Goal: Information Seeking & Learning: Learn about a topic

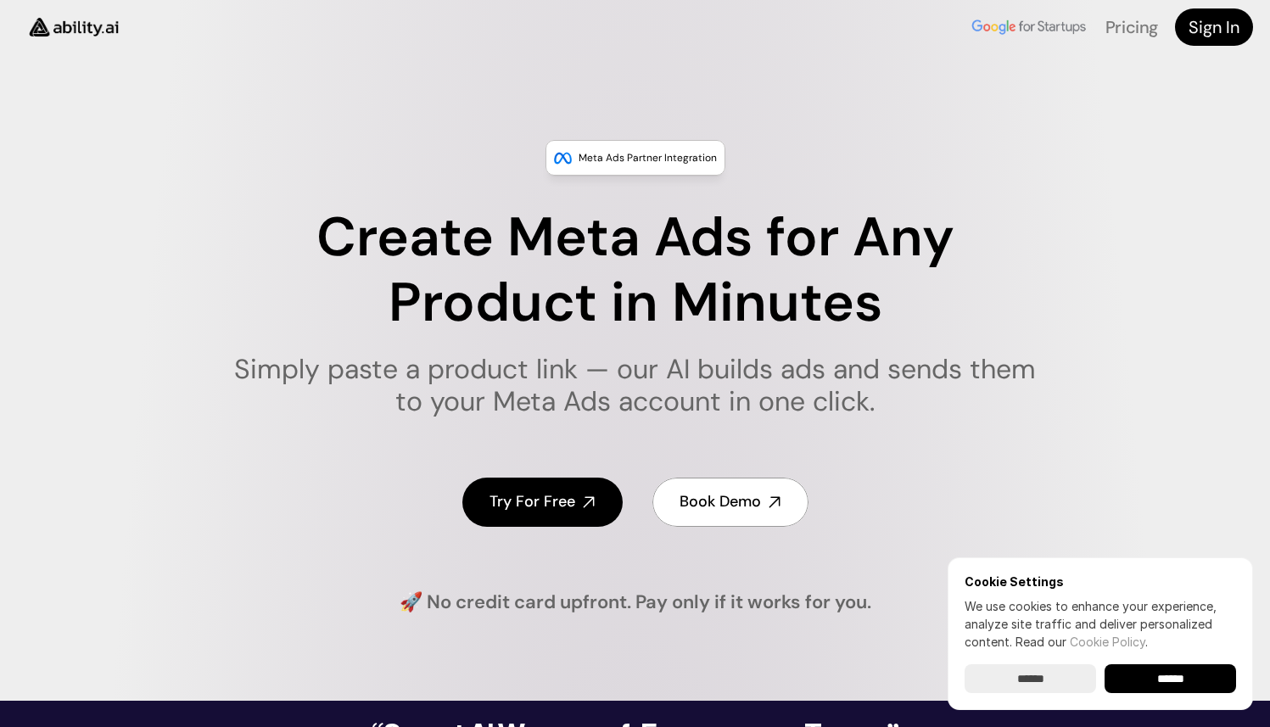
click at [77, 25] on img at bounding box center [74, 26] width 114 height 43
click at [648, 153] on p "Meta Ads Partner Integration" at bounding box center [648, 157] width 138 height 17
click at [1123, 16] on link "Pricing" at bounding box center [1132, 27] width 53 height 22
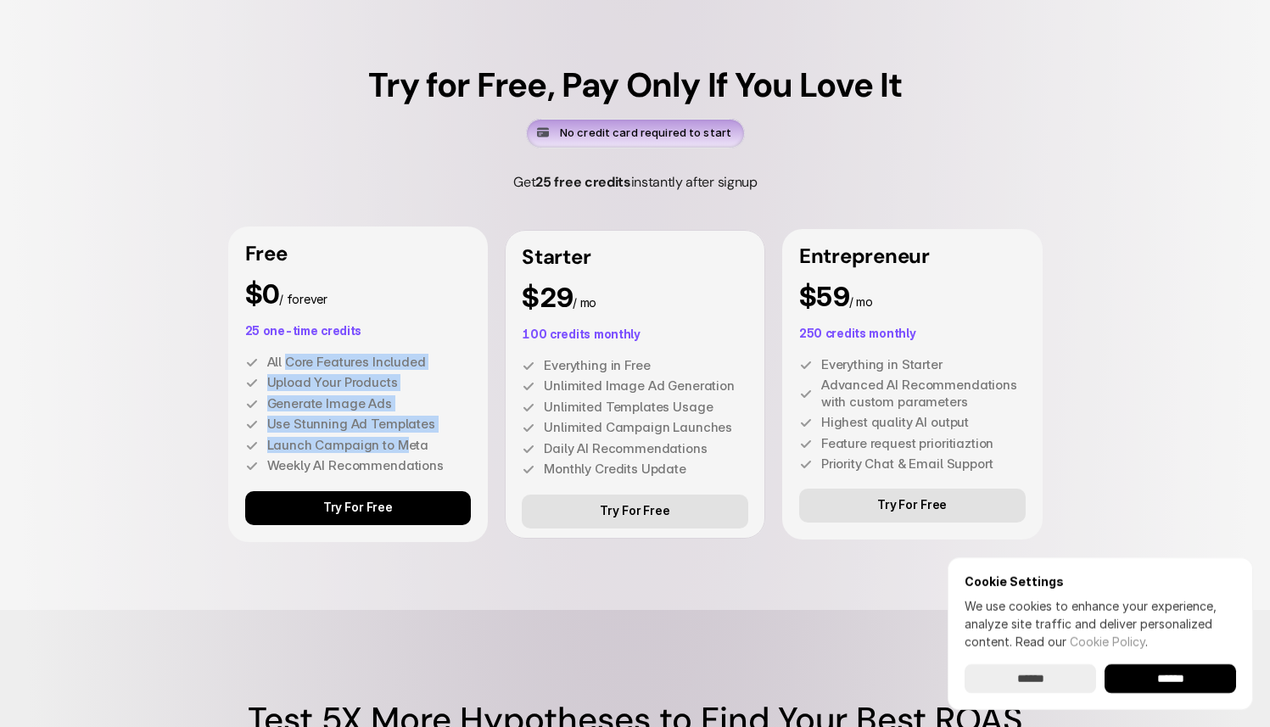
drag, startPoint x: 285, startPoint y: 362, endPoint x: 397, endPoint y: 440, distance: 136.1
click at [398, 440] on div "All Core Features Included Upload Your Products Generate Image Ads Use Stunning…" at bounding box center [358, 414] width 227 height 121
click at [397, 440] on p "Launch Campaign to Meta" at bounding box center [369, 445] width 205 height 17
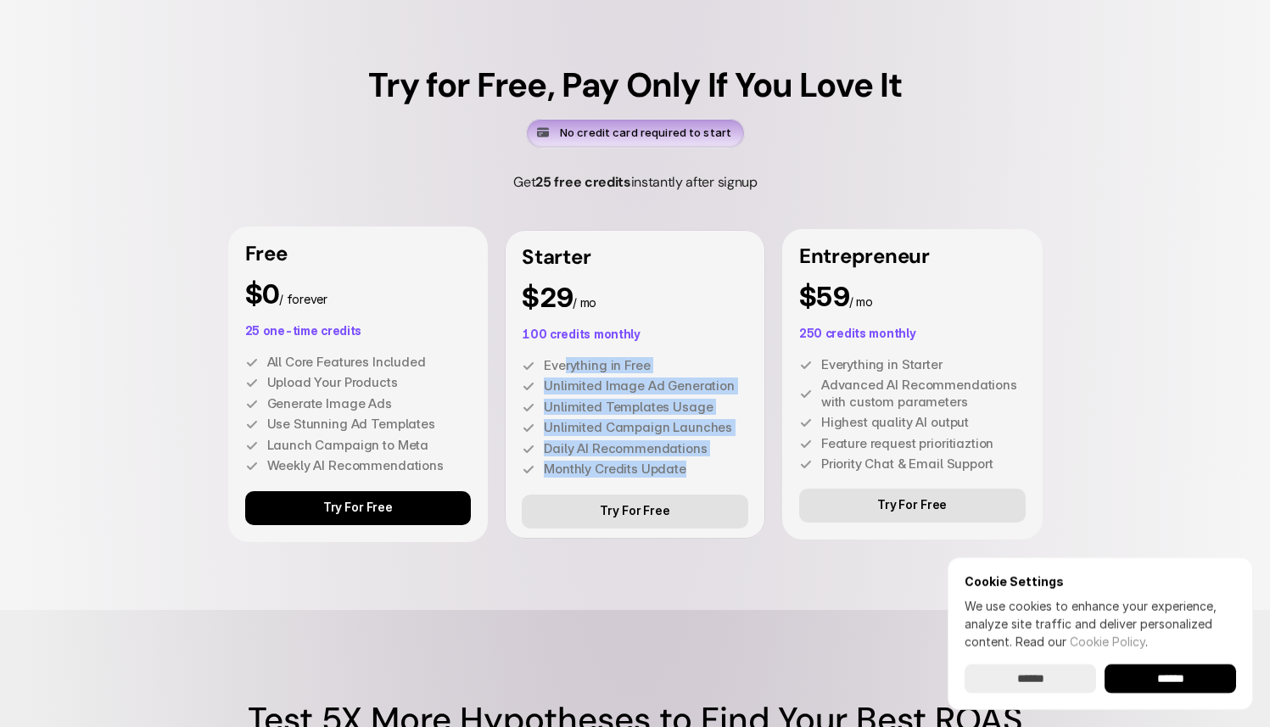
drag, startPoint x: 562, startPoint y: 358, endPoint x: 715, endPoint y: 462, distance: 184.5
click at [715, 463] on div "Everything in Free Unlimited Image Ad Generation Unlimited Templates Usage Unli…" at bounding box center [635, 417] width 227 height 121
click at [713, 461] on p "Monthly Credits Update" at bounding box center [646, 469] width 205 height 17
